Goal: Browse casually

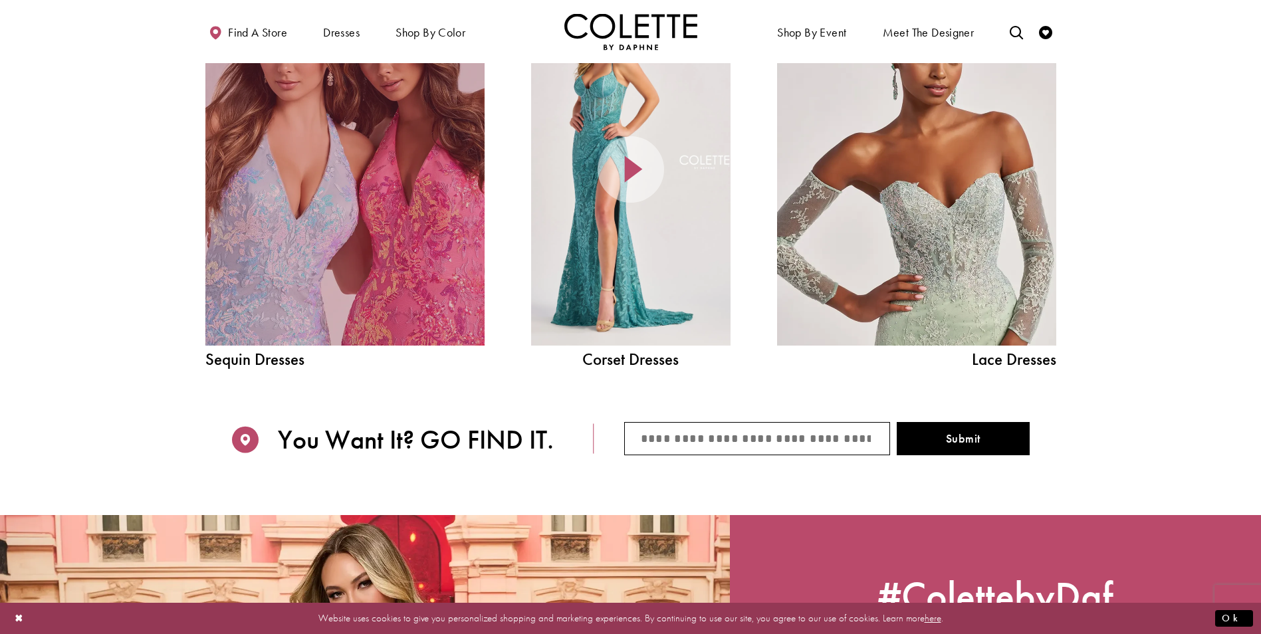
scroll to position [1661, 0]
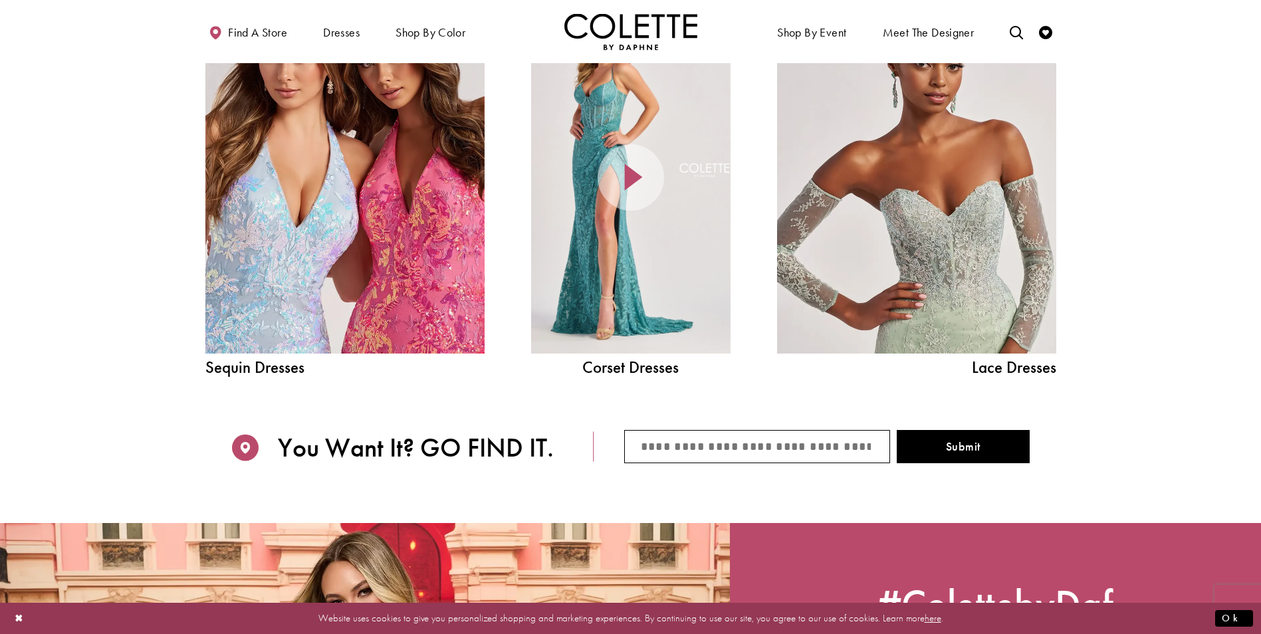
click at [607, 259] on div at bounding box center [630, 177] width 199 height 352
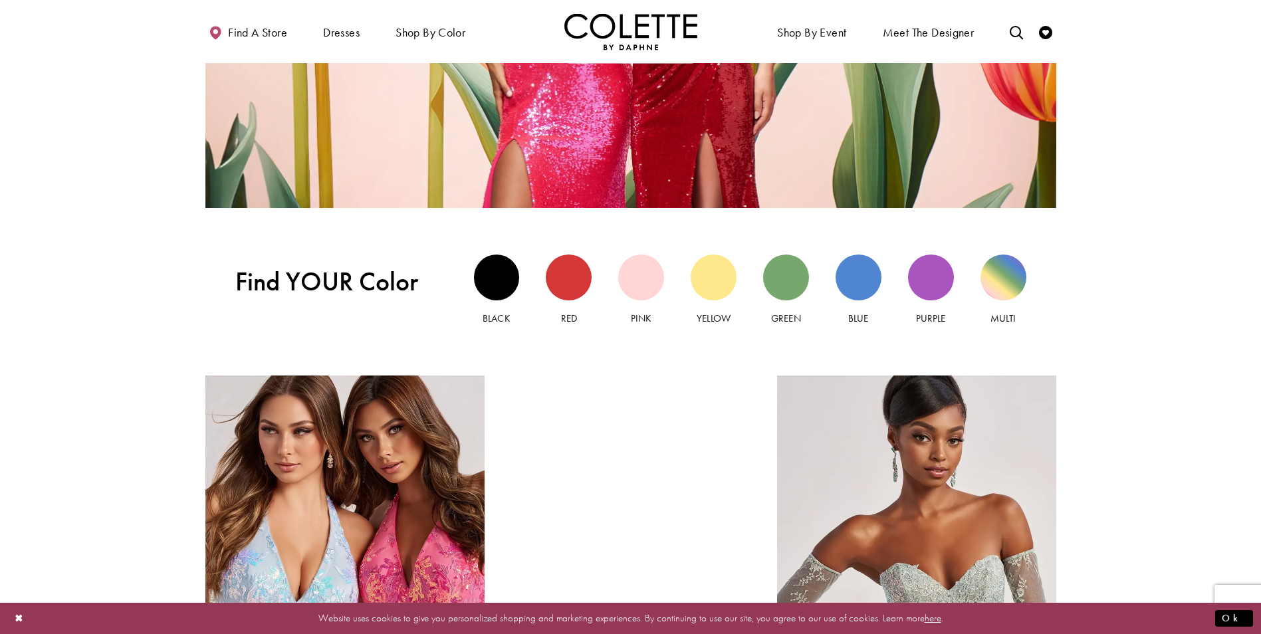
scroll to position [1259, 0]
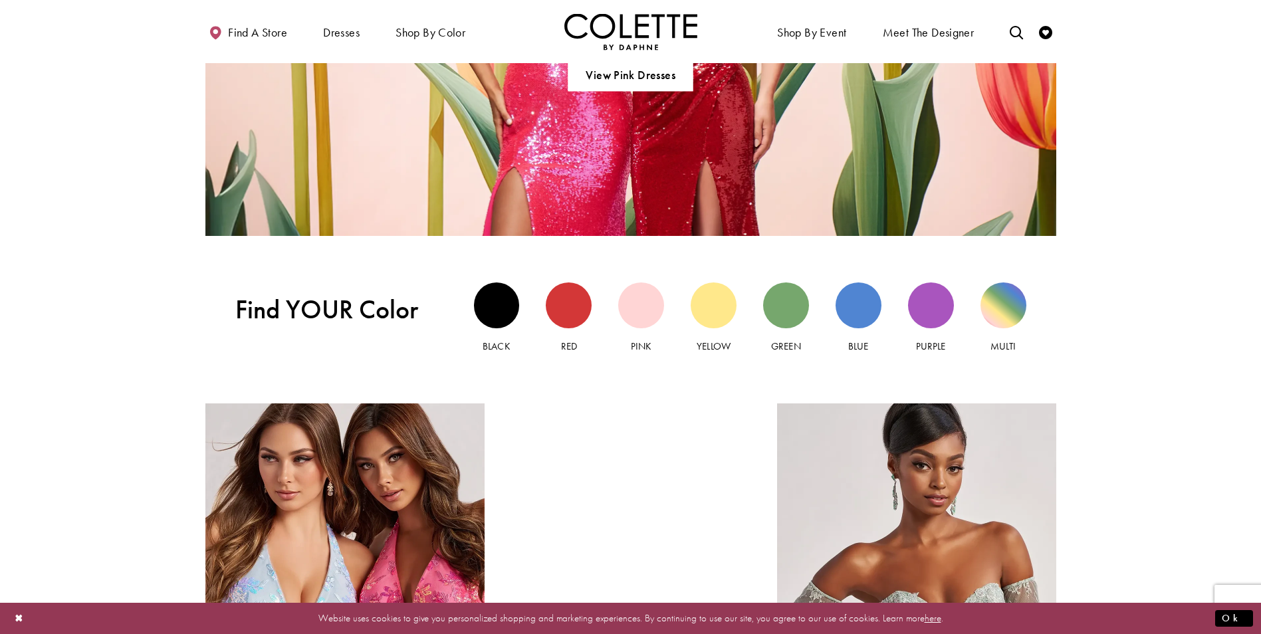
click at [619, 429] on div at bounding box center [630, 579] width 199 height 352
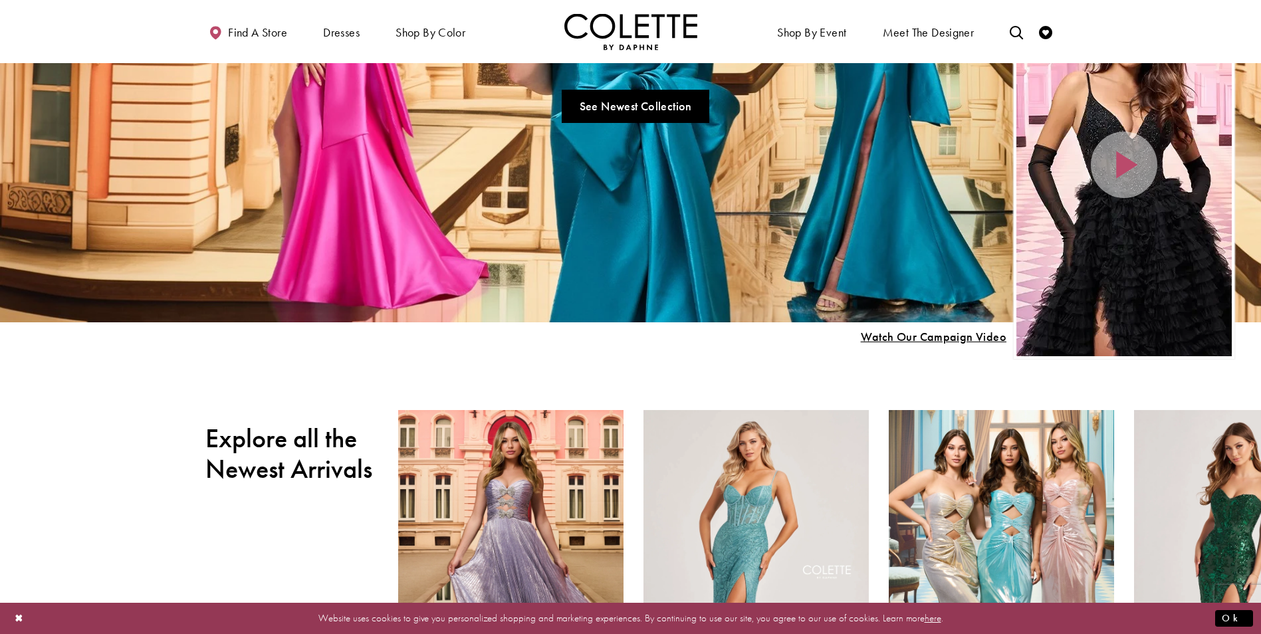
scroll to position [462, 0]
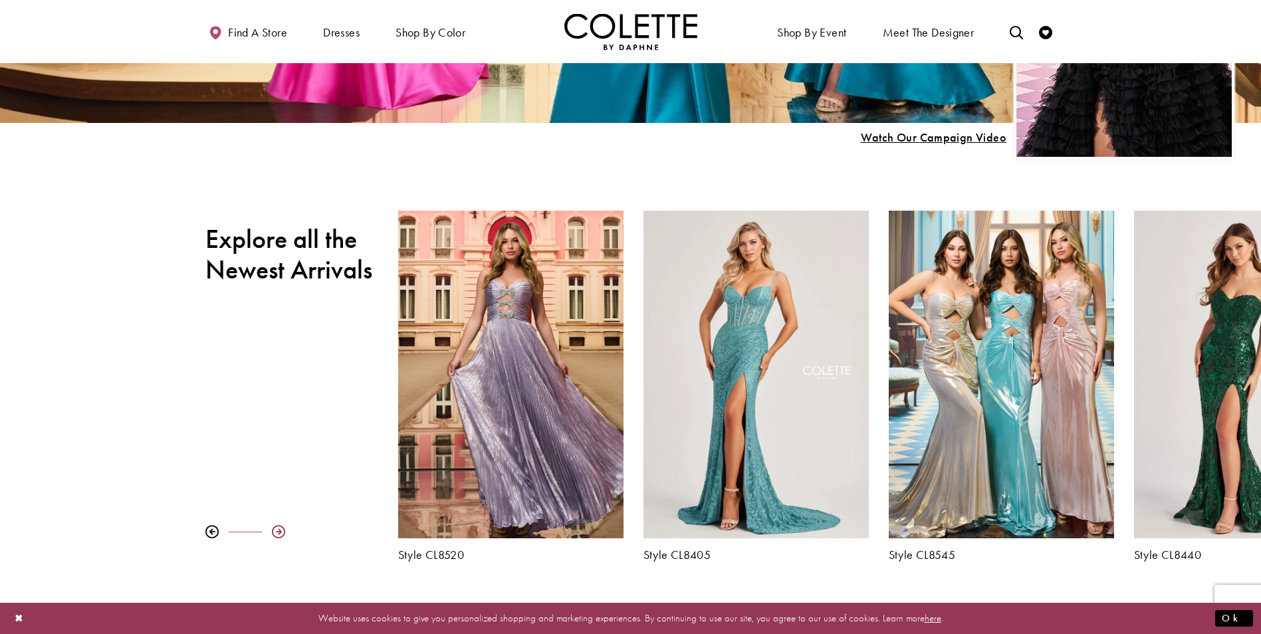
click at [273, 534] on div at bounding box center [278, 531] width 13 height 13
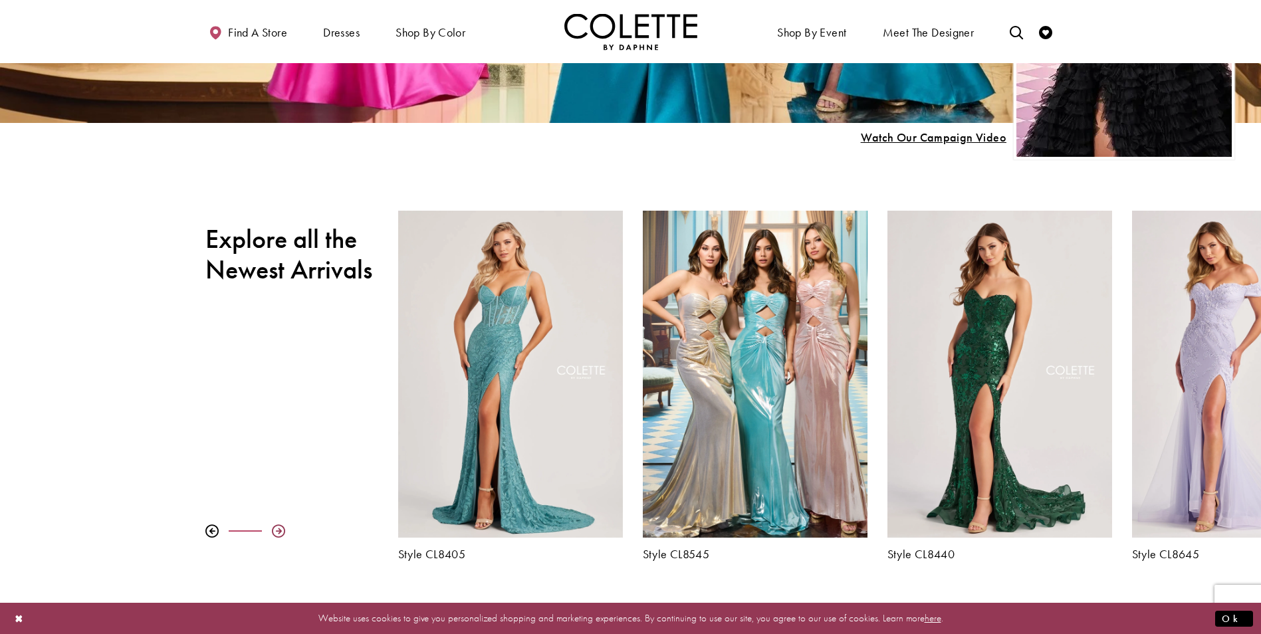
click at [273, 534] on div at bounding box center [278, 530] width 13 height 13
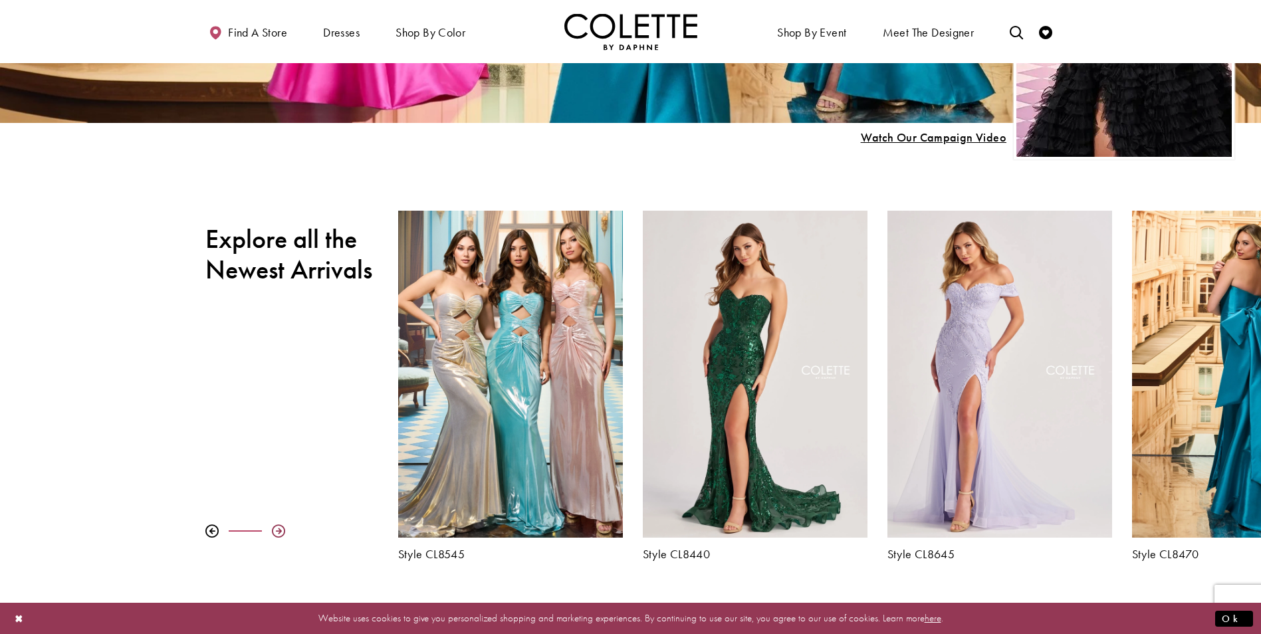
click at [273, 534] on div at bounding box center [278, 530] width 13 height 13
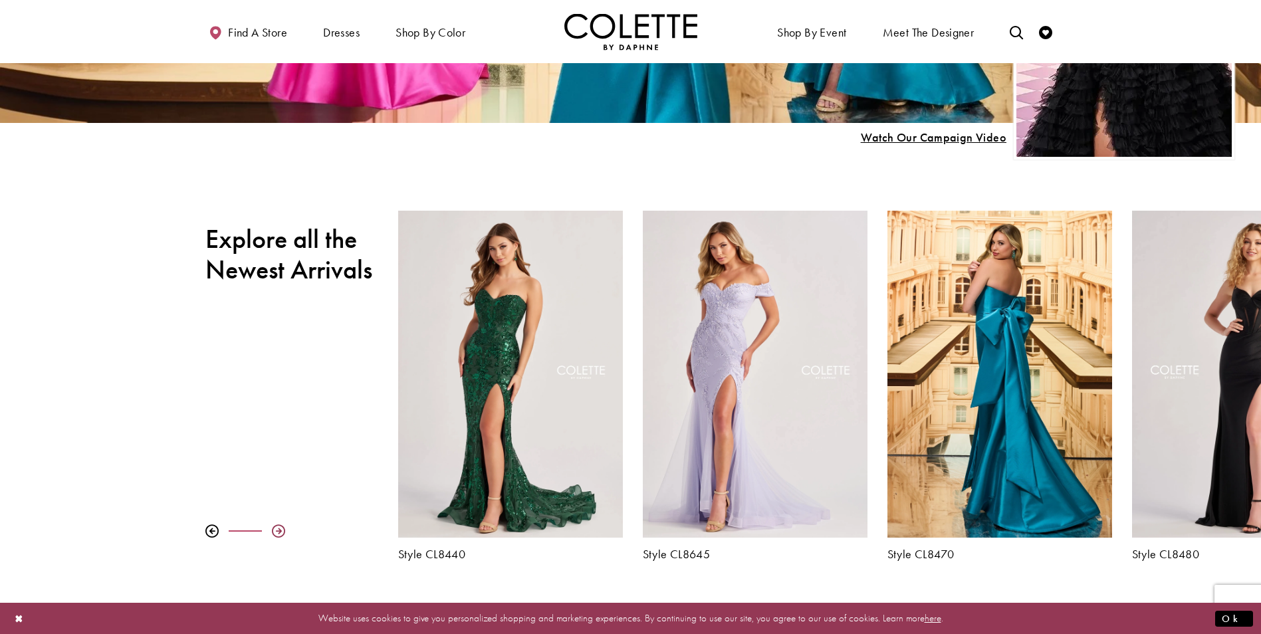
click at [273, 534] on div at bounding box center [278, 530] width 13 height 13
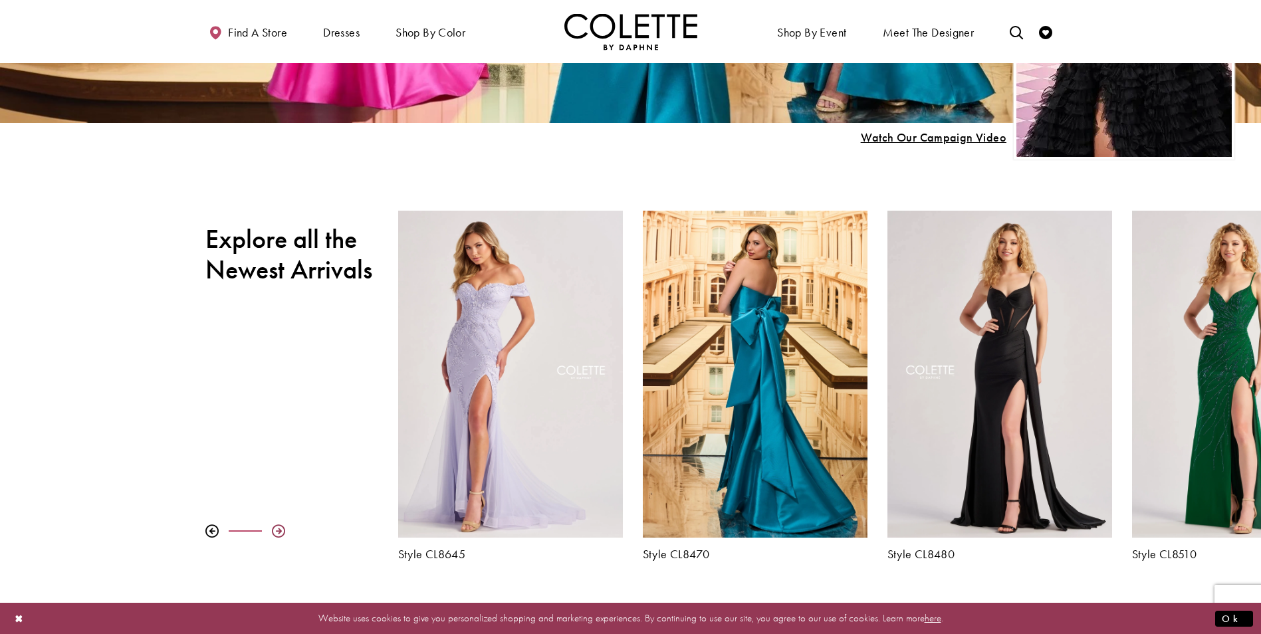
click at [273, 534] on div at bounding box center [278, 530] width 13 height 13
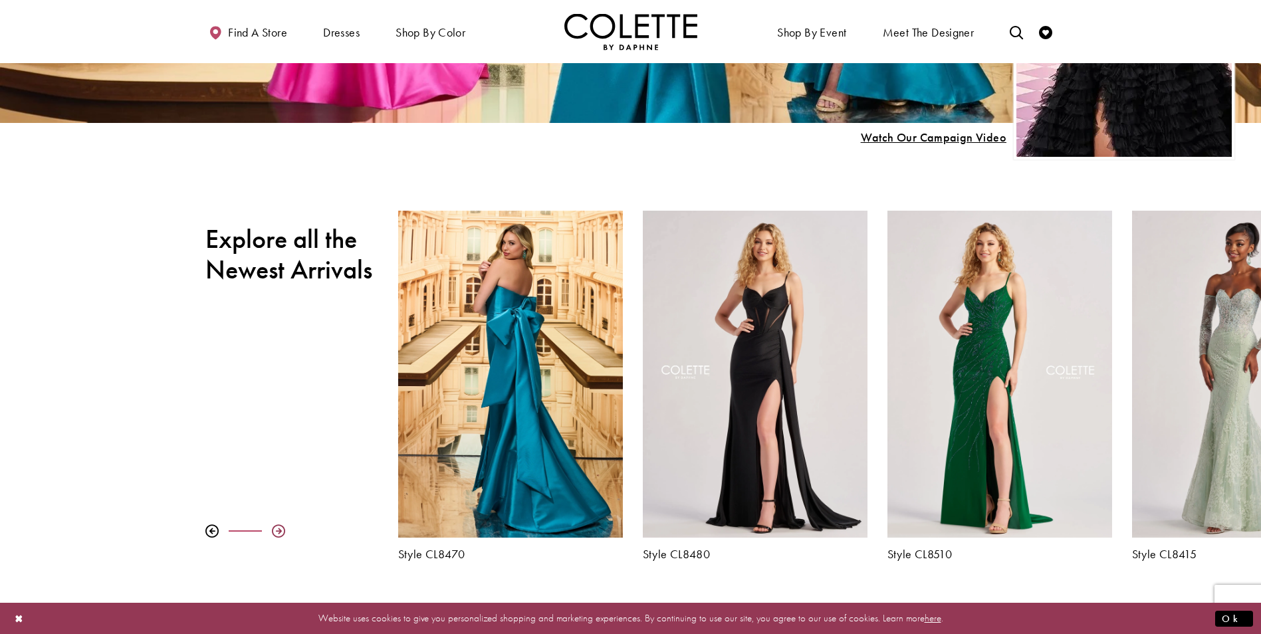
click at [273, 534] on div at bounding box center [278, 530] width 13 height 13
